Goal: Information Seeking & Learning: Learn about a topic

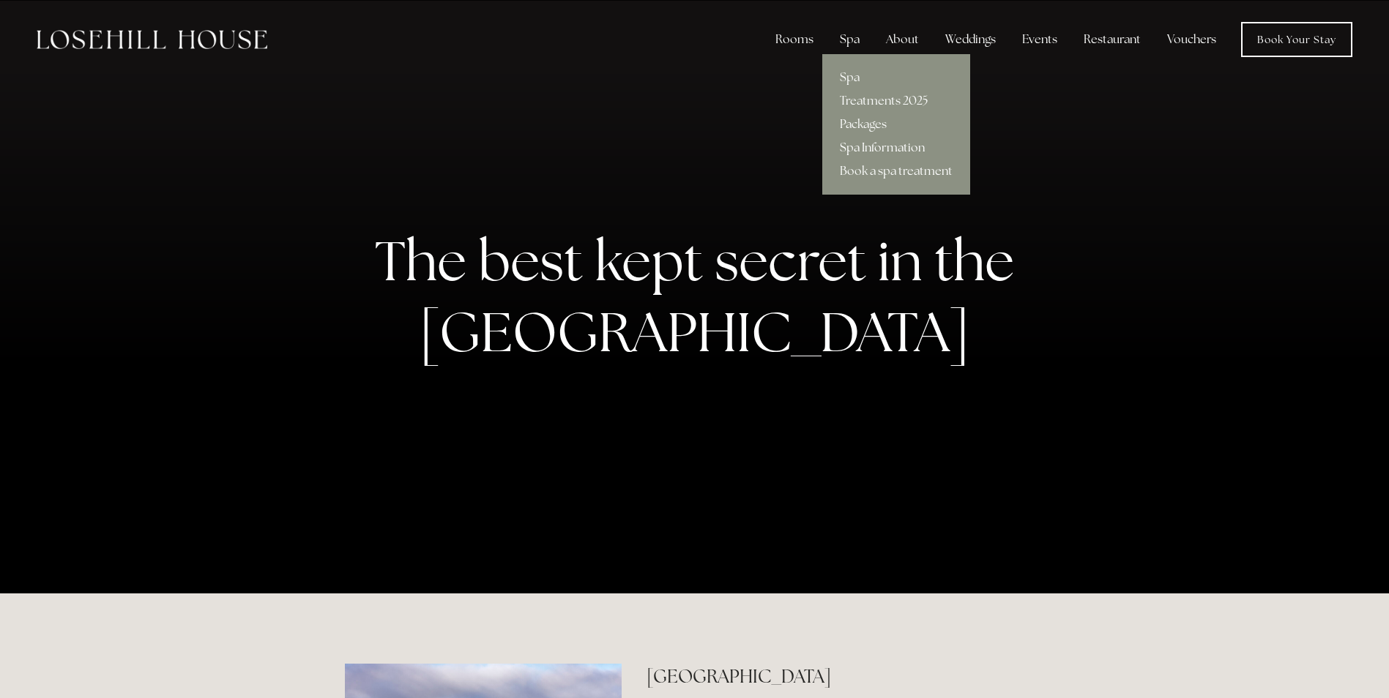
click at [867, 146] on link "Spa Information" at bounding box center [896, 147] width 148 height 23
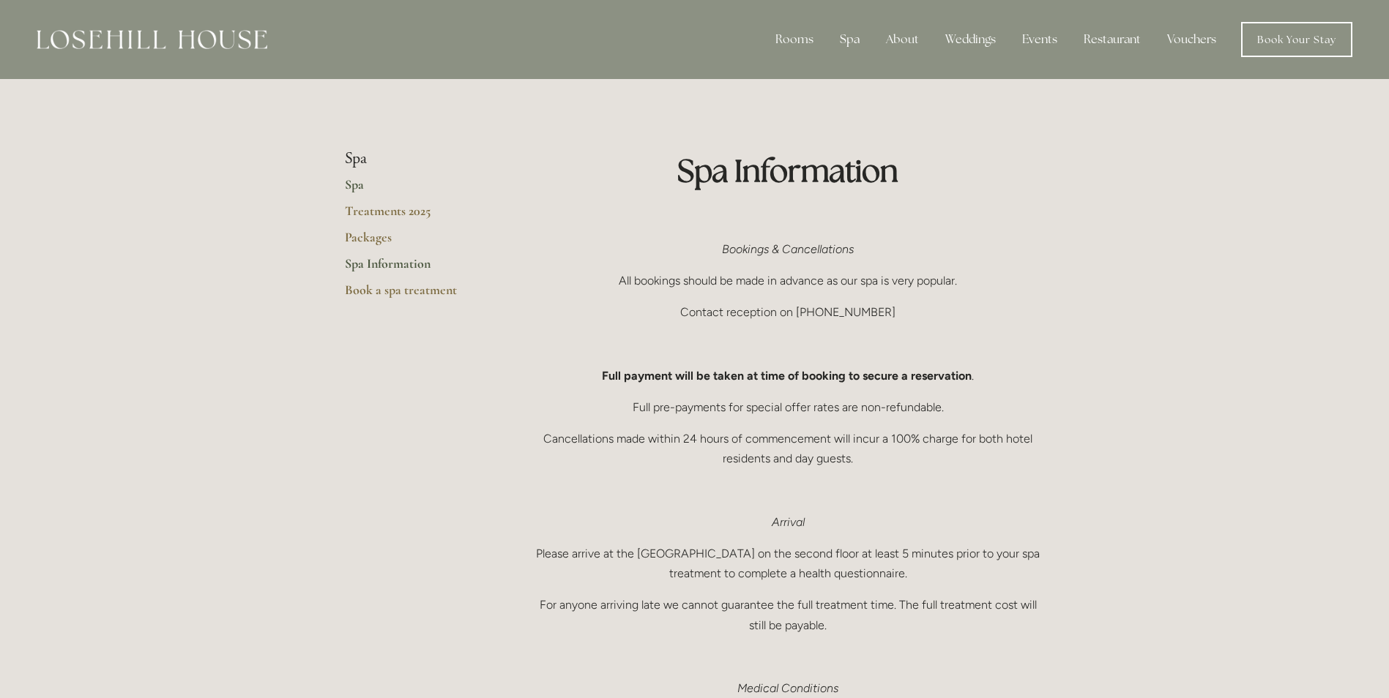
click at [358, 186] on link "Spa" at bounding box center [415, 189] width 140 height 26
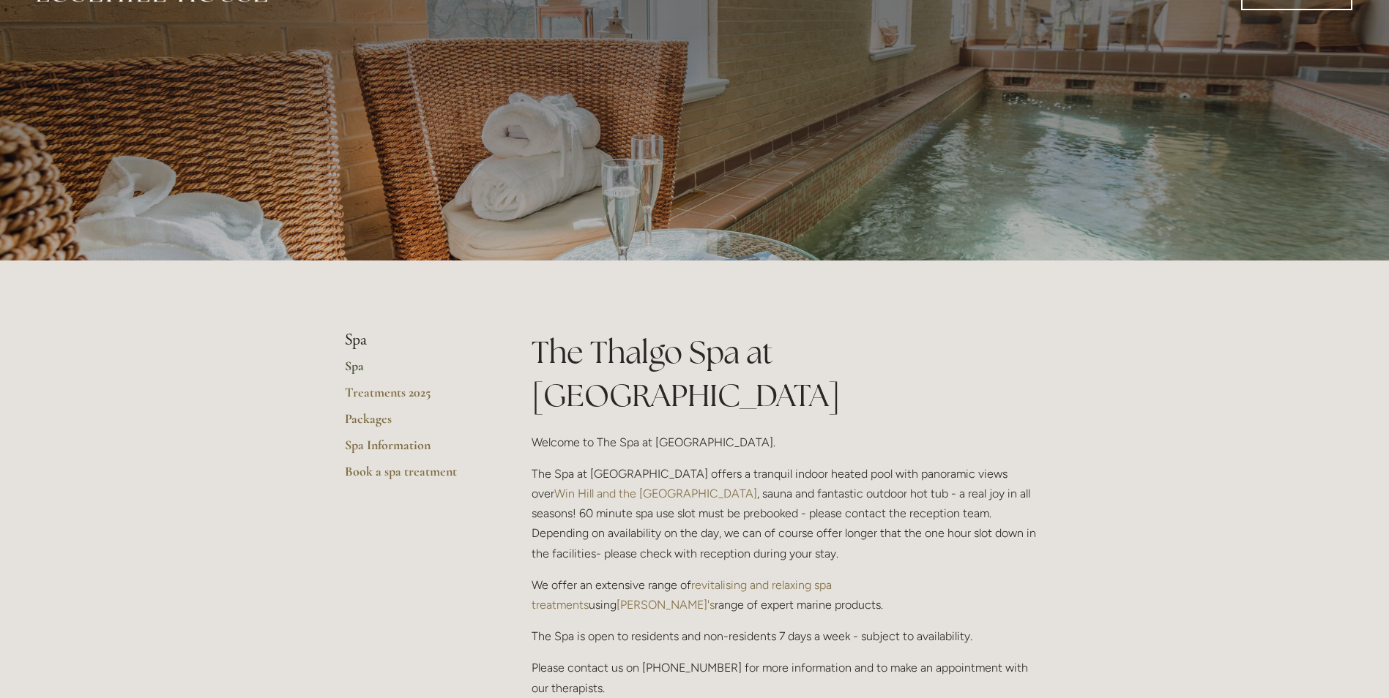
scroll to position [73, 0]
